Goal: Information Seeking & Learning: Learn about a topic

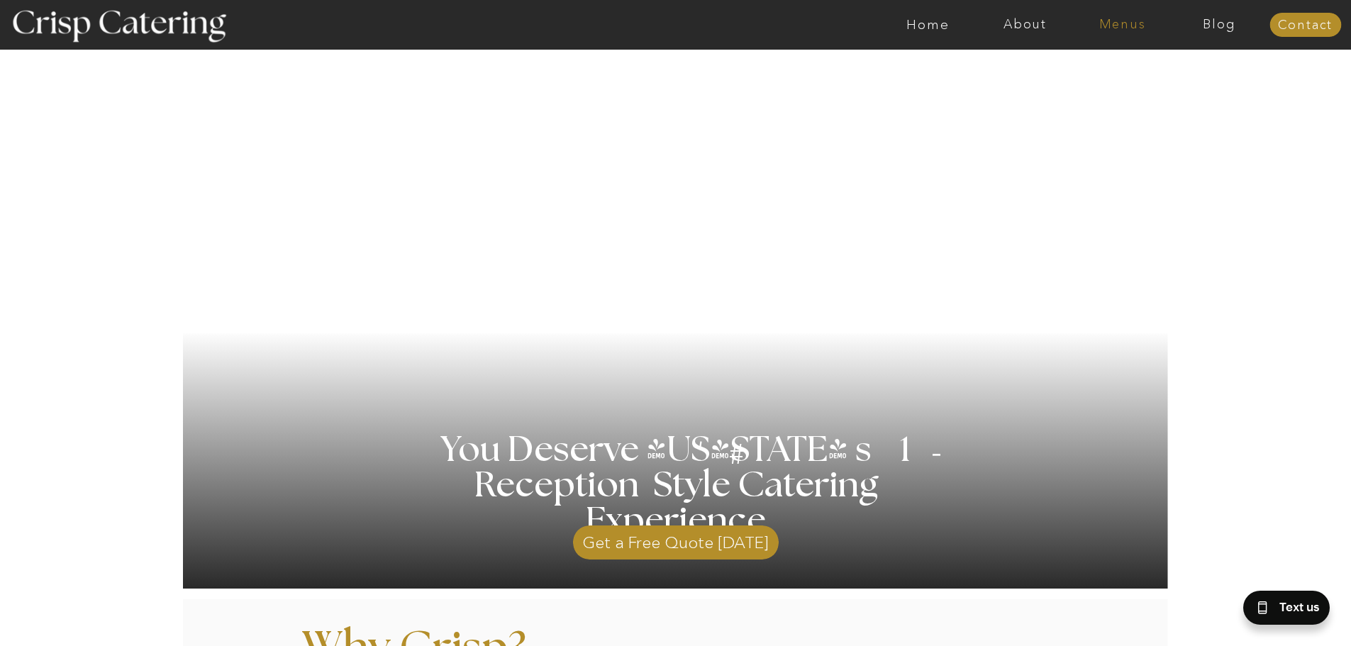
click at [1115, 27] on nav "Menus" at bounding box center [1121, 25] width 97 height 14
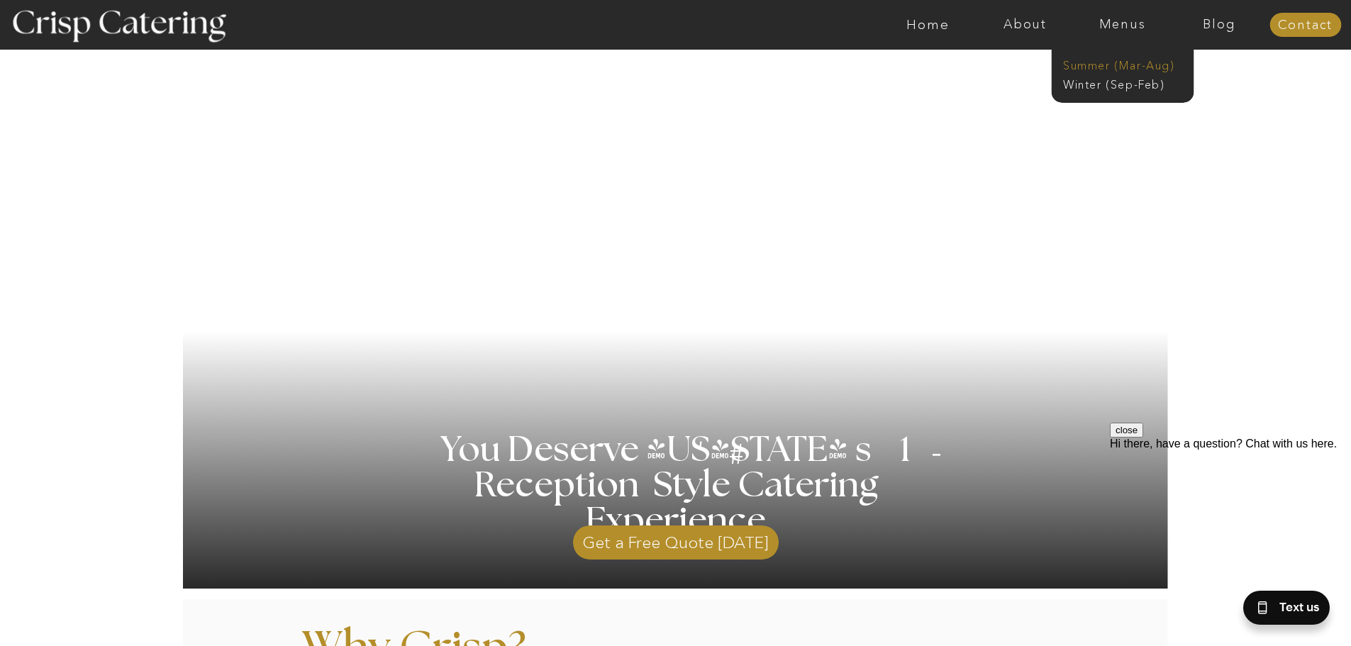
click at [1127, 65] on nav "Summer (Mar-Aug)" at bounding box center [1126, 63] width 127 height 13
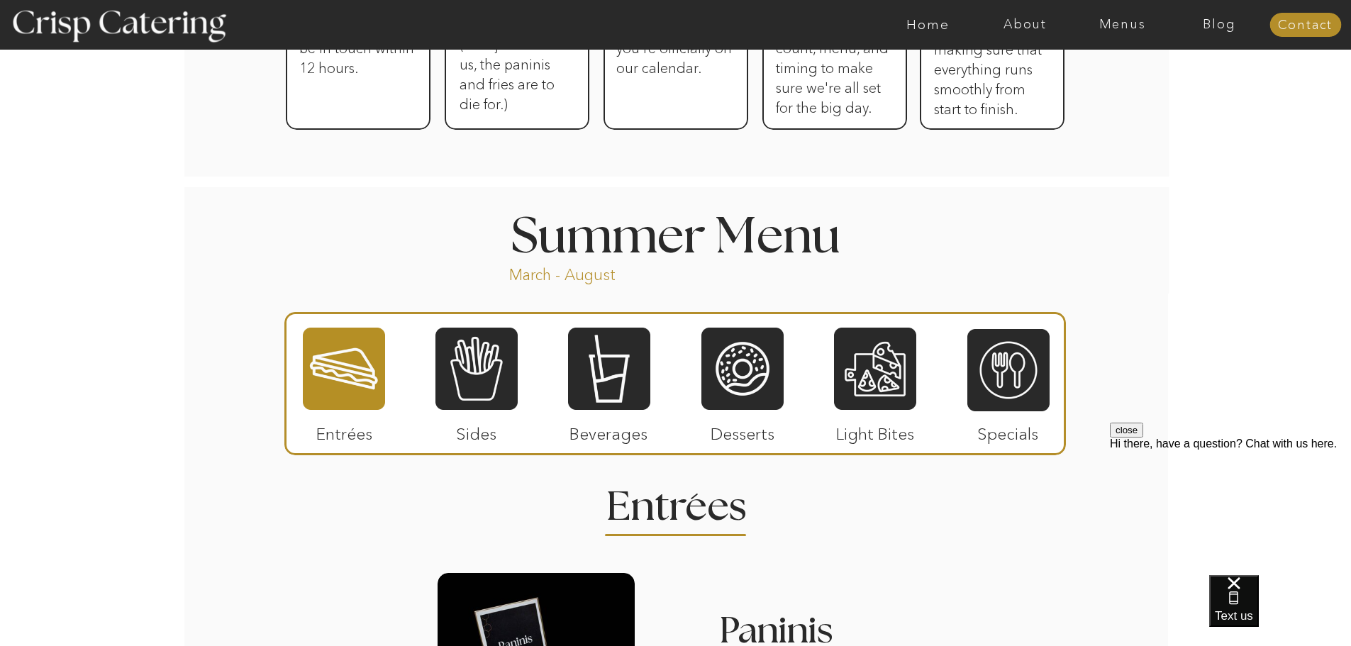
scroll to position [1063, 0]
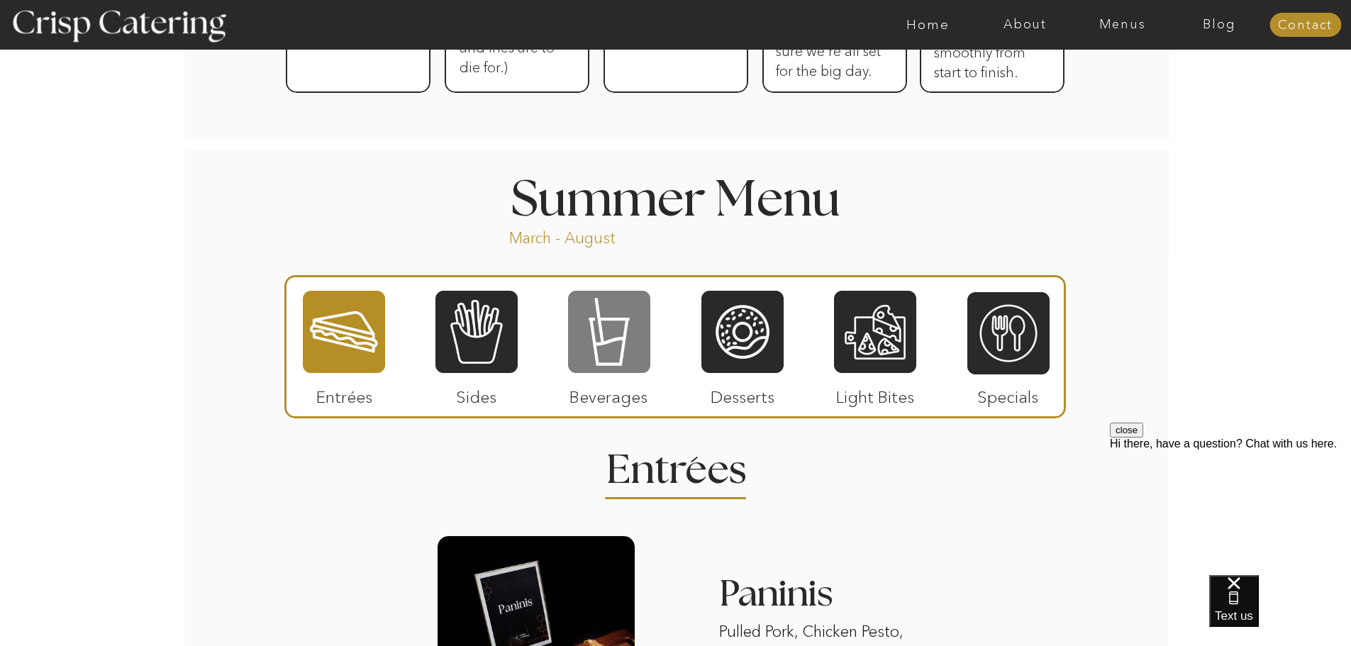
click at [605, 325] on div at bounding box center [609, 331] width 82 height 85
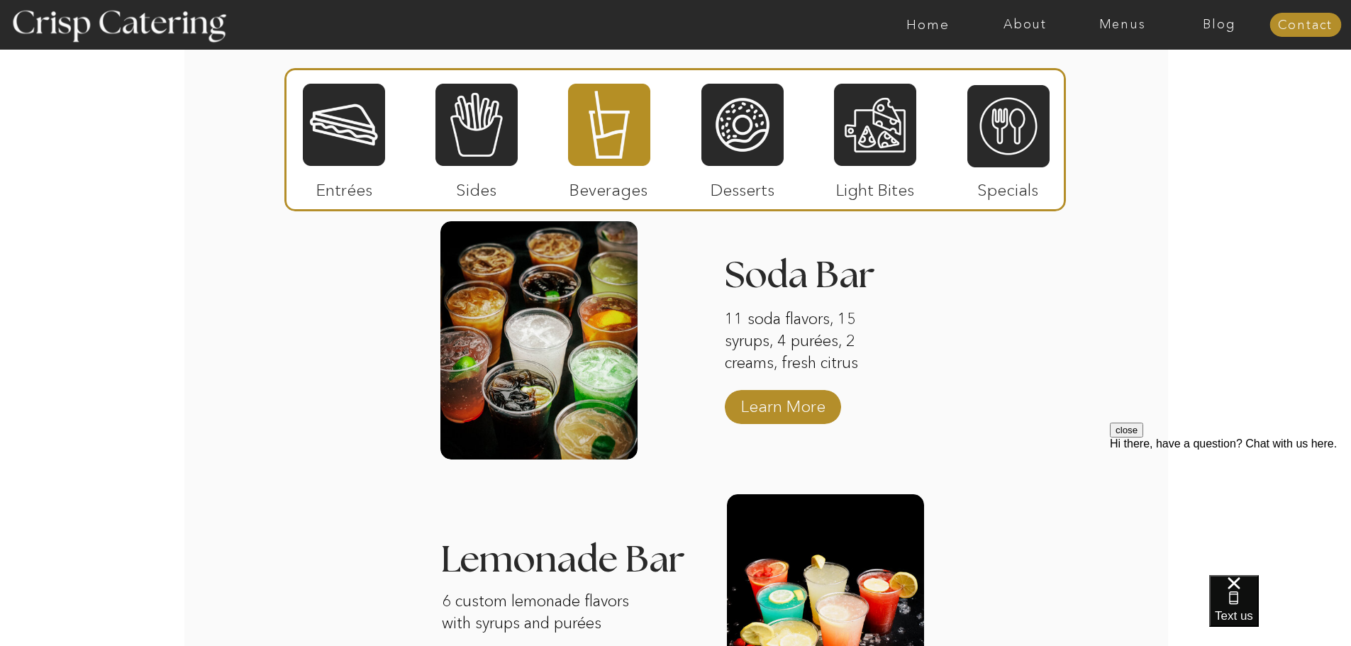
scroll to position [1347, 0]
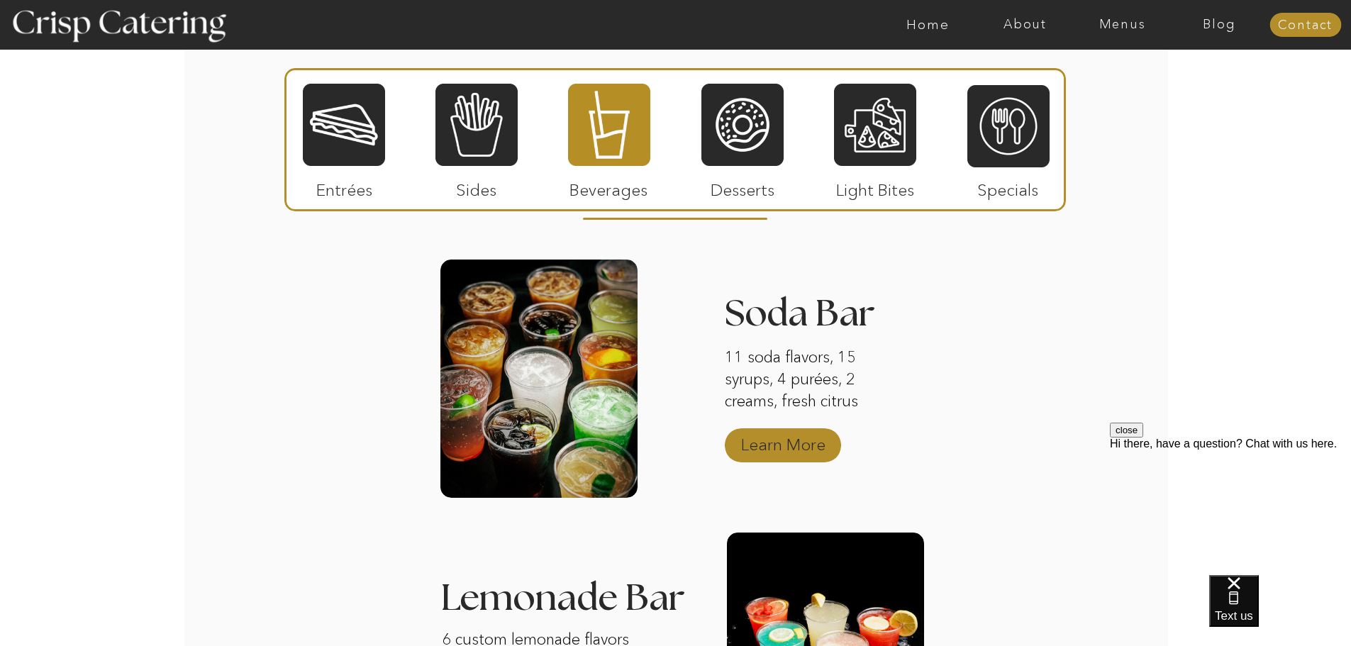
click at [789, 449] on p "Learn More" at bounding box center [783, 440] width 94 height 41
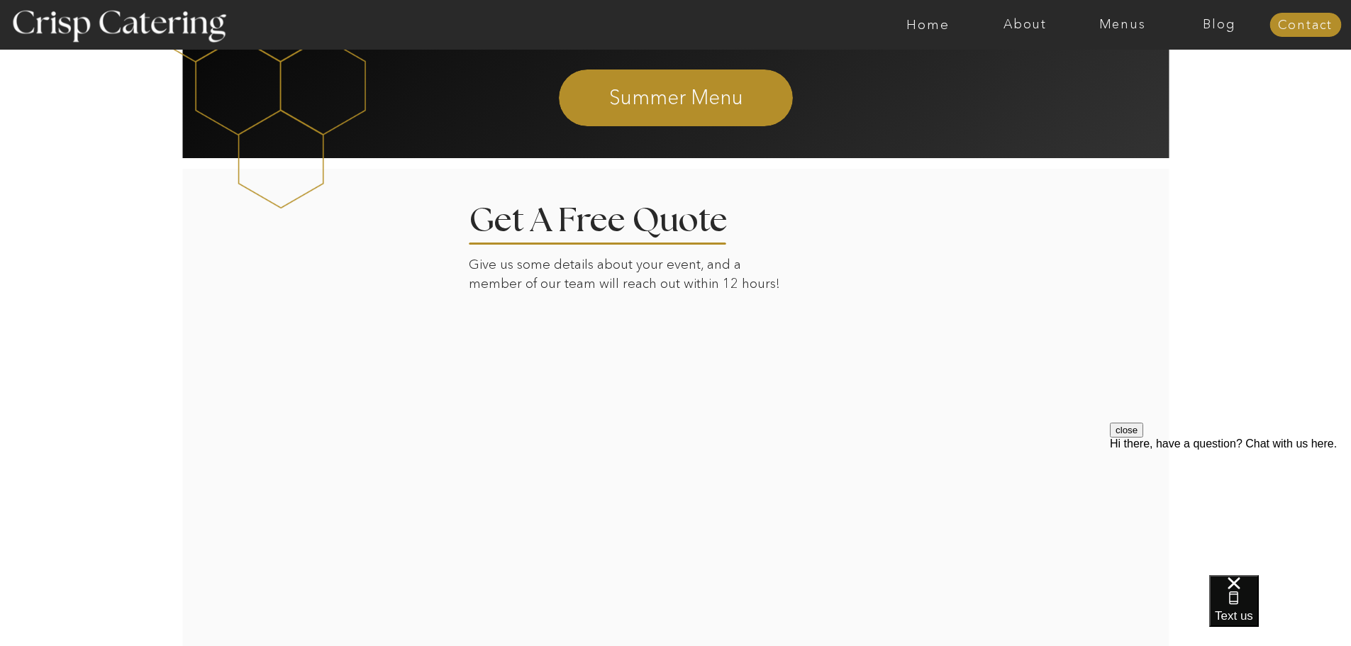
scroll to position [2410, 0]
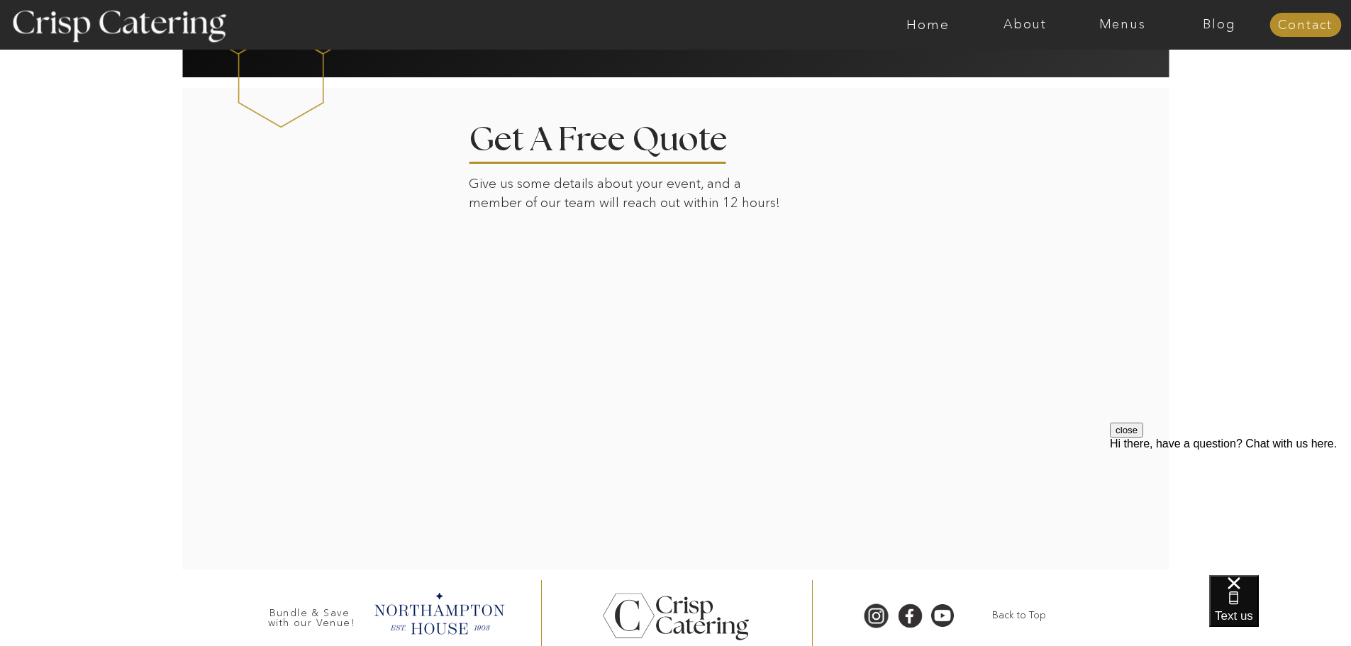
click at [1048, 361] on div at bounding box center [676, 328] width 988 height 484
click at [946, 418] on div at bounding box center [676, 328] width 988 height 484
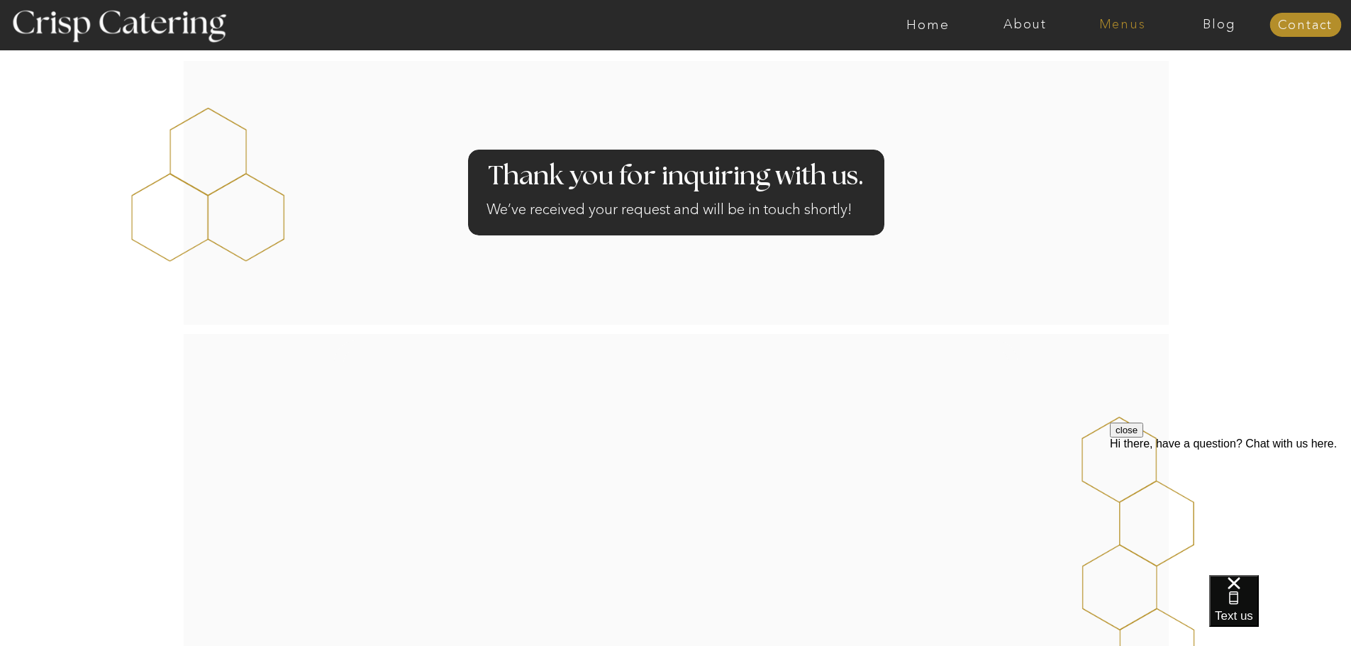
click at [1149, 21] on nav "Menus" at bounding box center [1121, 25] width 97 height 14
click at [1147, 61] on nav "Summer (Mar-Aug)" at bounding box center [1126, 63] width 127 height 13
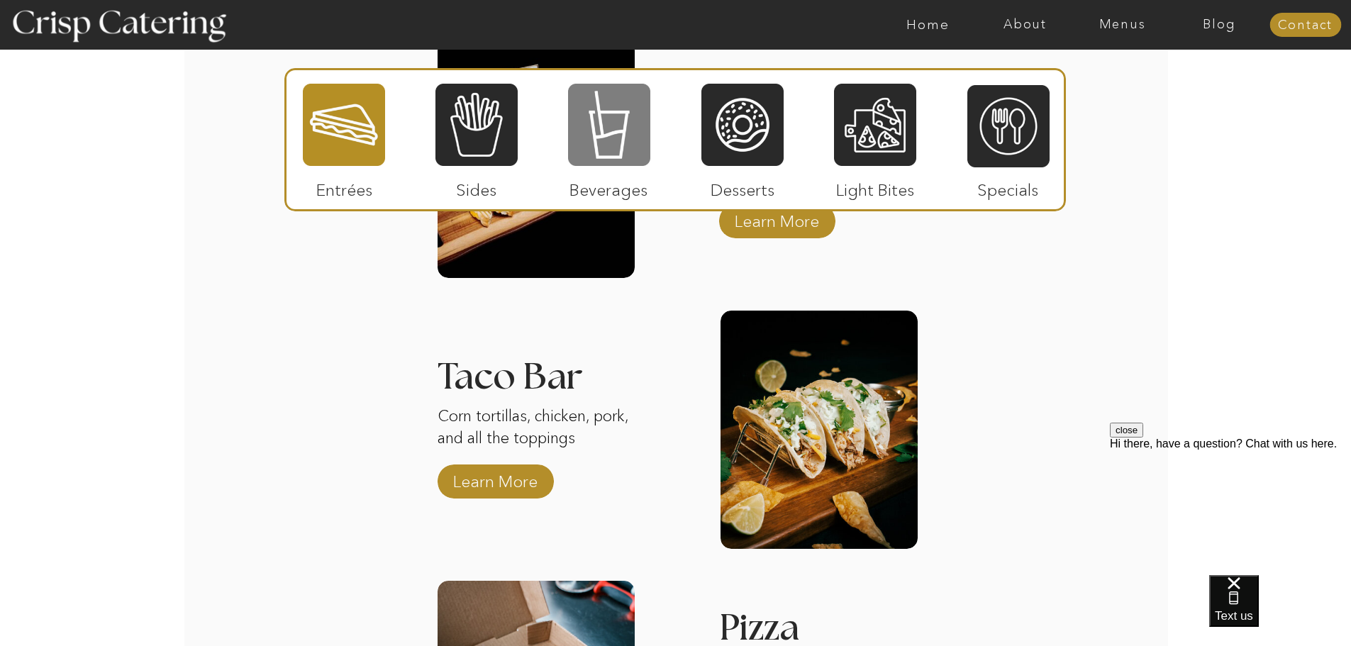
click at [610, 150] on div at bounding box center [609, 124] width 82 height 85
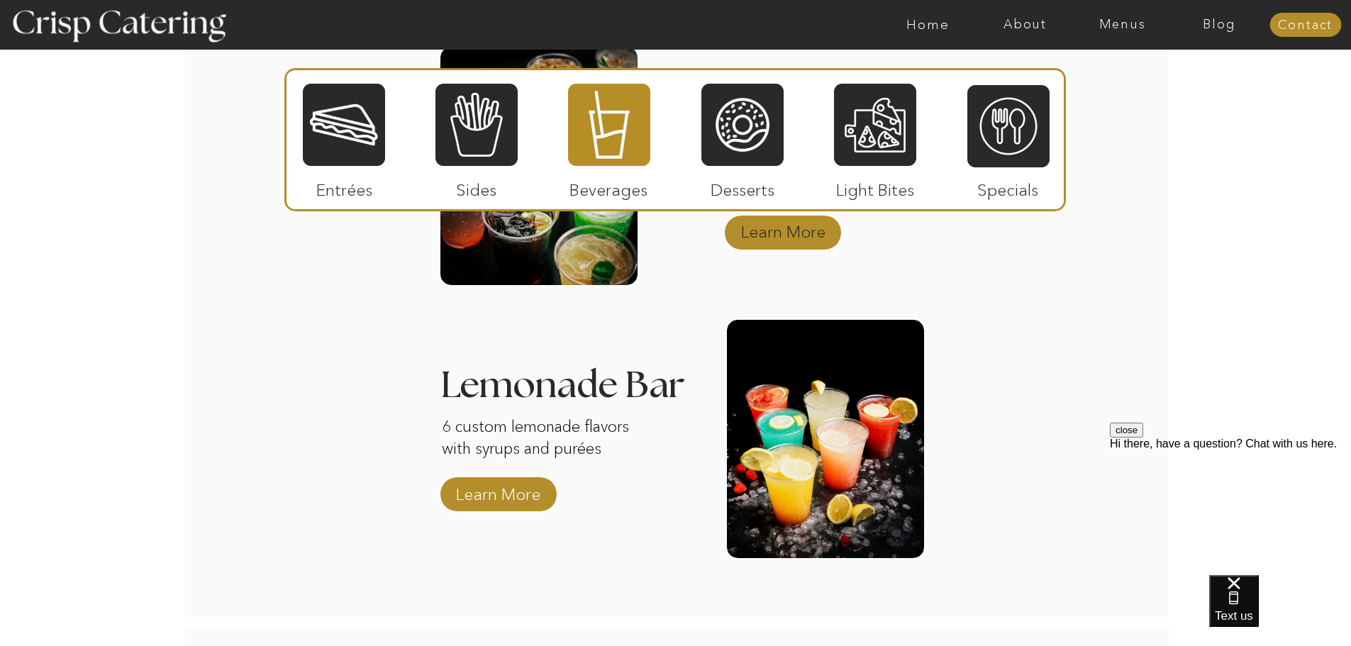
click at [792, 235] on p "Learn More" at bounding box center [783, 228] width 94 height 41
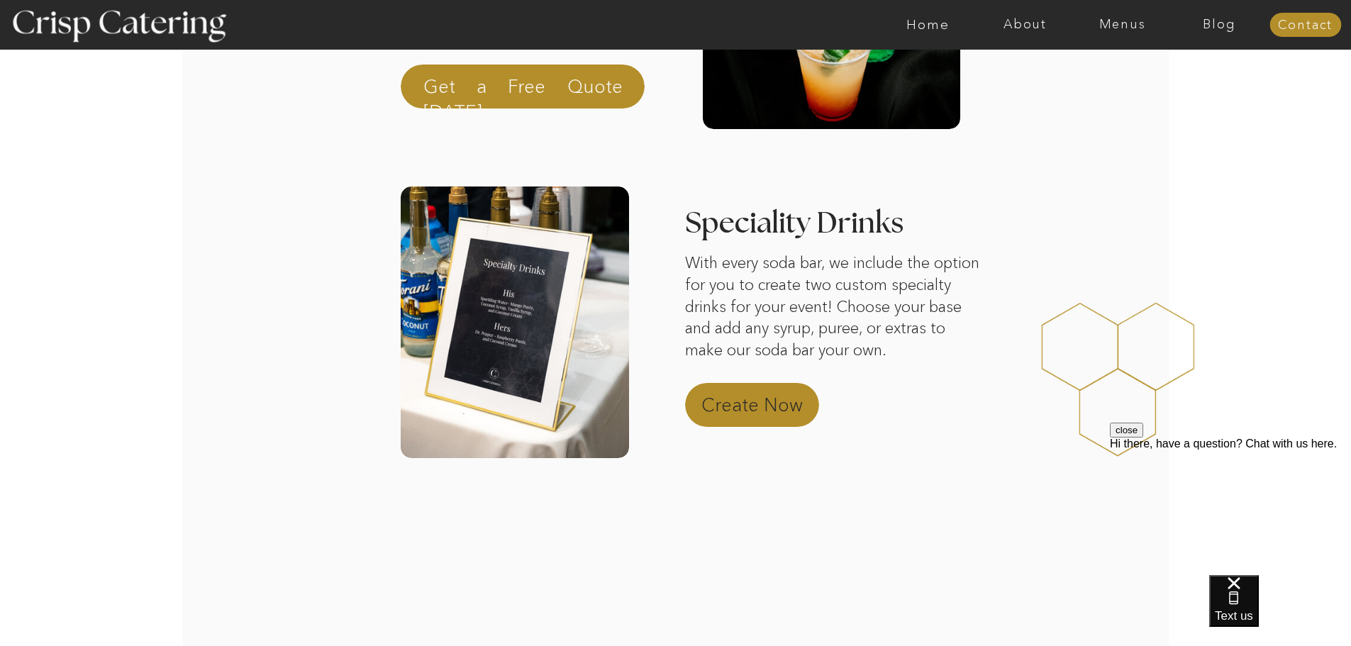
click at [739, 406] on p "Create Now" at bounding box center [763, 409] width 125 height 34
